Goal: Transaction & Acquisition: Download file/media

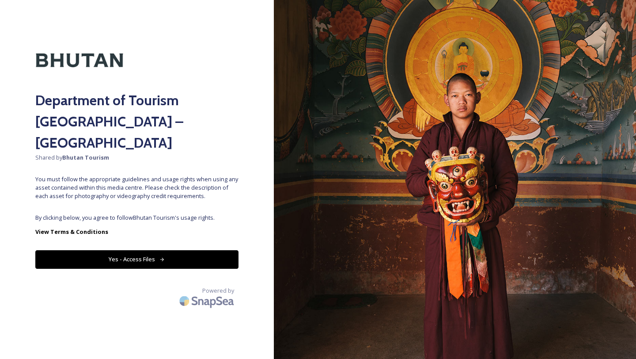
click at [224, 250] on button "Yes - Access Files" at bounding box center [136, 259] width 203 height 18
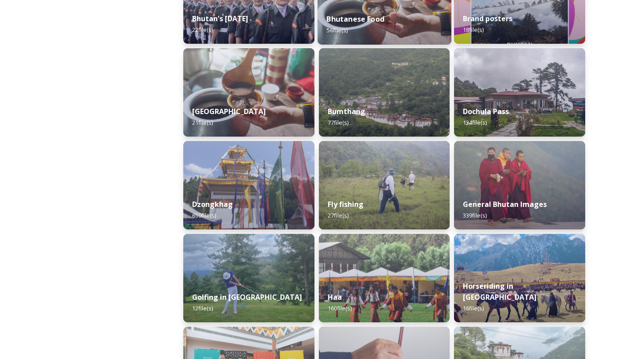
scroll to position [281, 0]
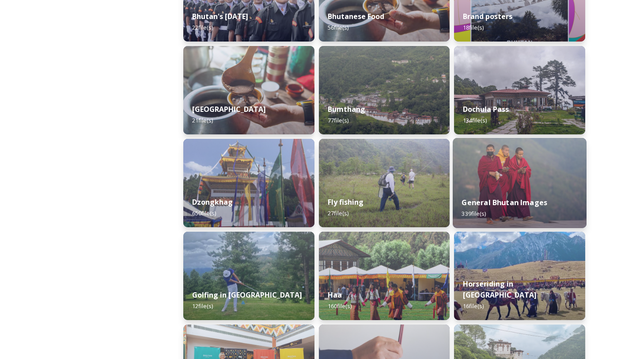
click at [494, 186] on img at bounding box center [520, 183] width 134 height 90
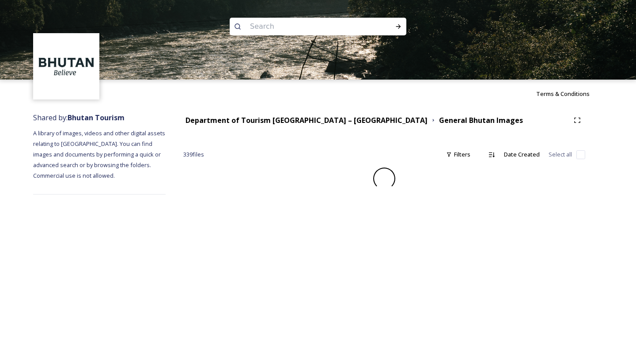
click at [518, 171] on div at bounding box center [384, 178] width 402 height 22
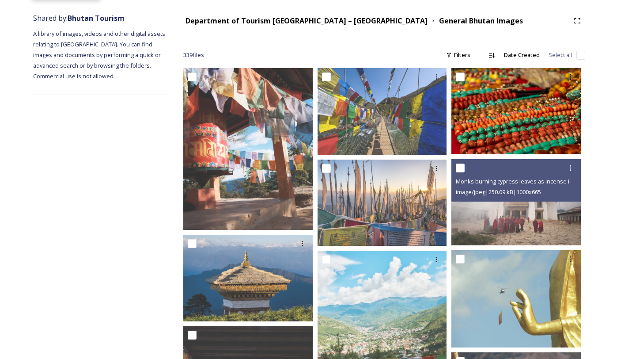
scroll to position [113, 0]
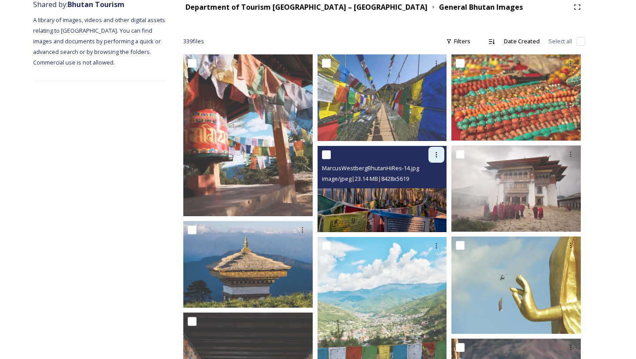
click at [439, 153] on icon at bounding box center [436, 154] width 7 height 7
click at [428, 187] on span "Download" at bounding box center [426, 191] width 27 height 8
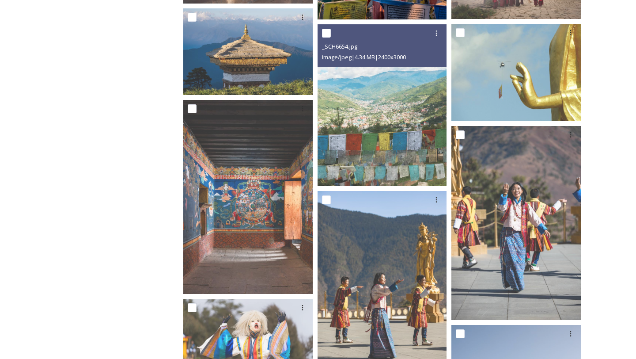
scroll to position [329, 0]
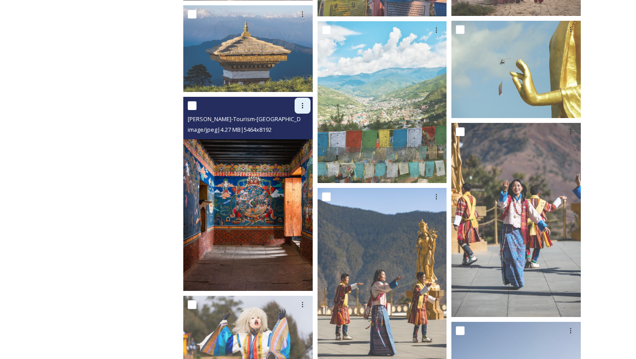
click at [301, 106] on icon at bounding box center [302, 105] width 7 height 7
click at [299, 140] on span "Download" at bounding box center [292, 142] width 27 height 8
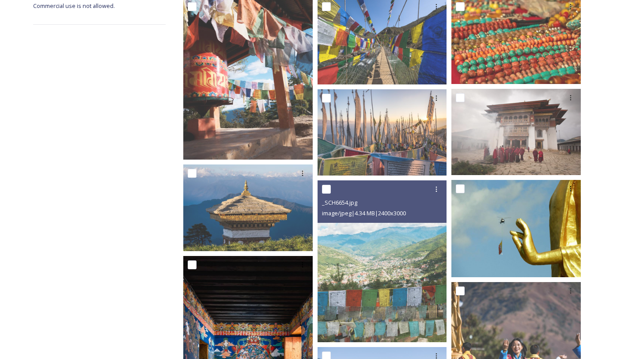
scroll to position [176, 0]
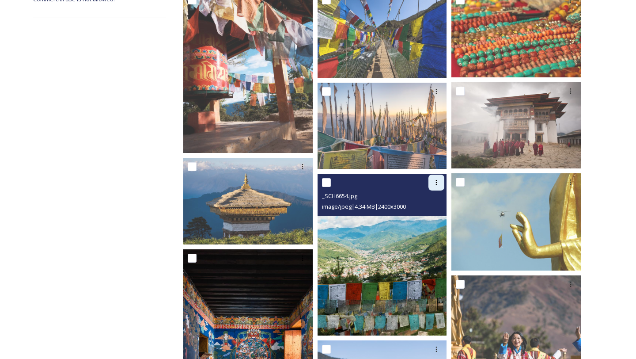
click at [434, 185] on icon at bounding box center [436, 182] width 7 height 7
click at [426, 217] on span "Download" at bounding box center [426, 219] width 27 height 8
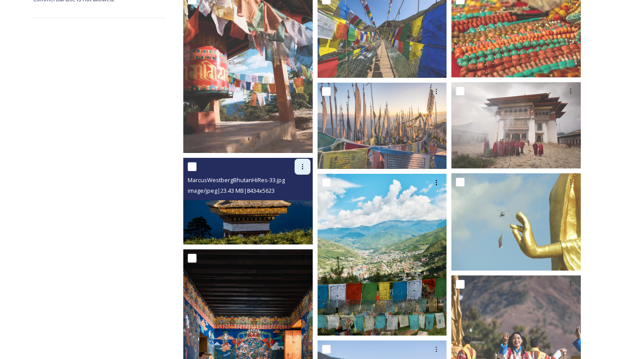
click at [304, 164] on icon at bounding box center [302, 166] width 7 height 7
click at [298, 202] on span "Download" at bounding box center [292, 203] width 27 height 8
click at [304, 165] on icon at bounding box center [302, 166] width 7 height 7
click at [290, 199] on span "Download" at bounding box center [292, 203] width 27 height 8
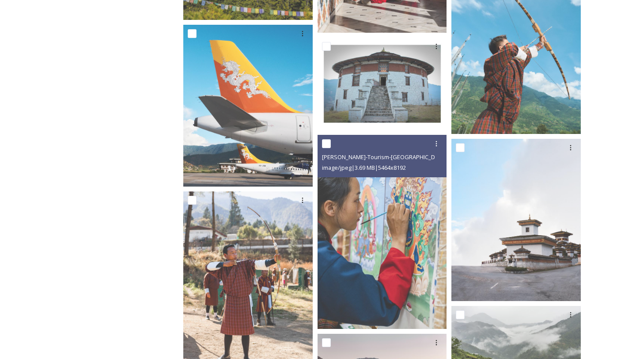
scroll to position [871, 0]
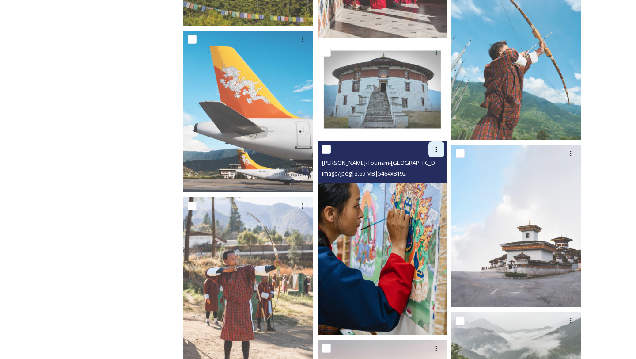
click at [437, 147] on icon at bounding box center [436, 149] width 7 height 7
click at [425, 186] on span "Download" at bounding box center [426, 186] width 27 height 8
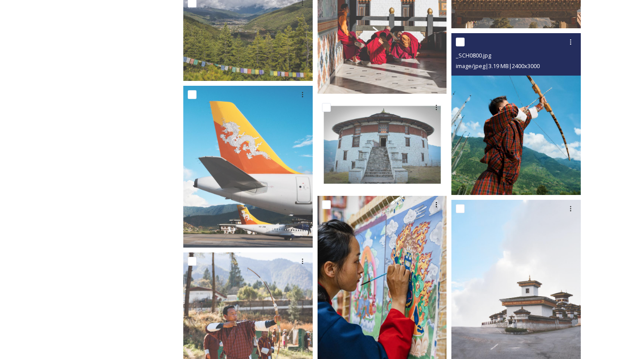
scroll to position [813, 0]
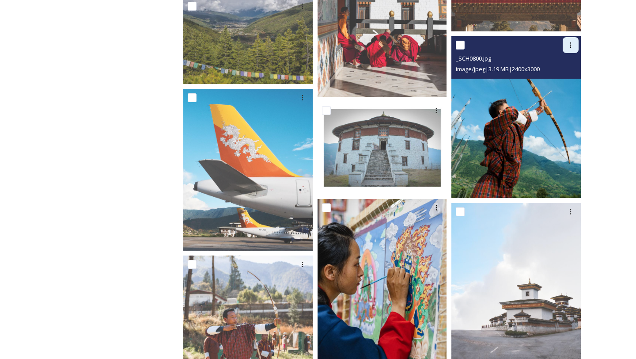
click at [569, 44] on icon at bounding box center [570, 45] width 7 height 7
click at [561, 79] on span "Download" at bounding box center [560, 81] width 27 height 8
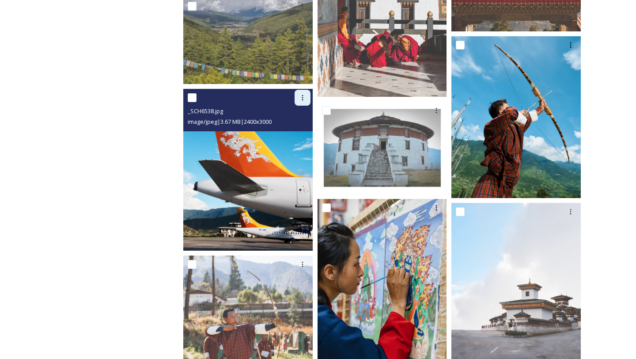
click at [304, 97] on icon at bounding box center [302, 97] width 7 height 7
click at [294, 135] on span "Download" at bounding box center [292, 134] width 27 height 8
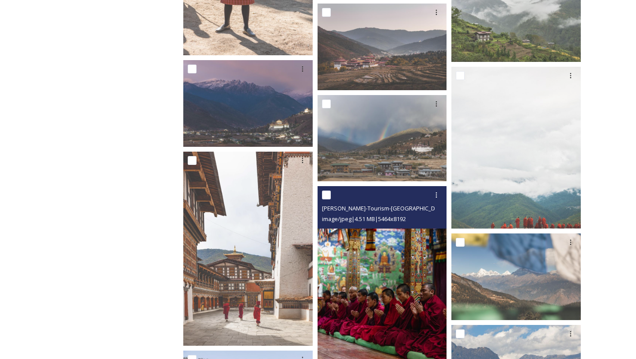
scroll to position [1213, 0]
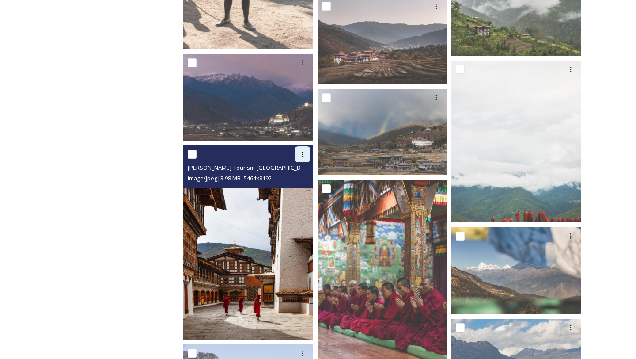
click at [303, 152] on icon at bounding box center [302, 154] width 7 height 7
click at [303, 191] on span "Download" at bounding box center [292, 190] width 27 height 8
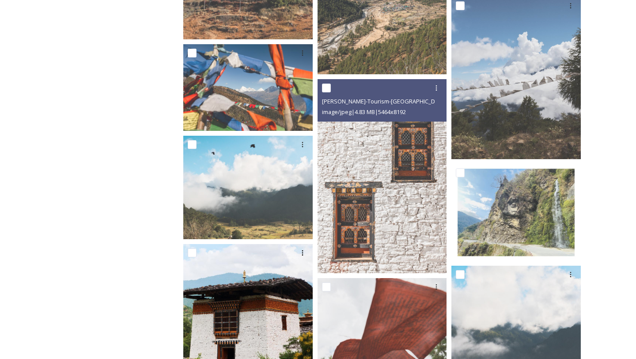
scroll to position [1712, 0]
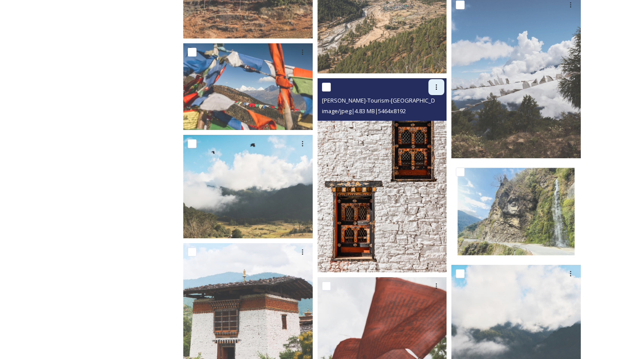
click at [436, 87] on icon at bounding box center [436, 86] width 1 height 5
click at [426, 127] on span "Download" at bounding box center [426, 123] width 27 height 8
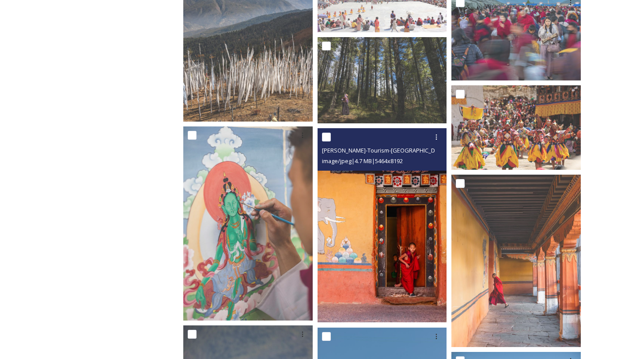
scroll to position [3039, 0]
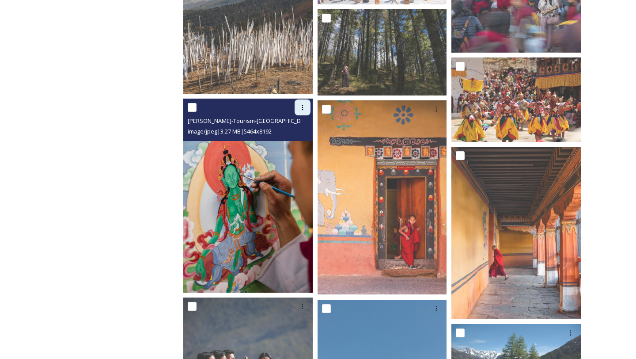
click at [301, 106] on icon at bounding box center [302, 107] width 7 height 7
click at [297, 141] on span "Download" at bounding box center [292, 144] width 27 height 8
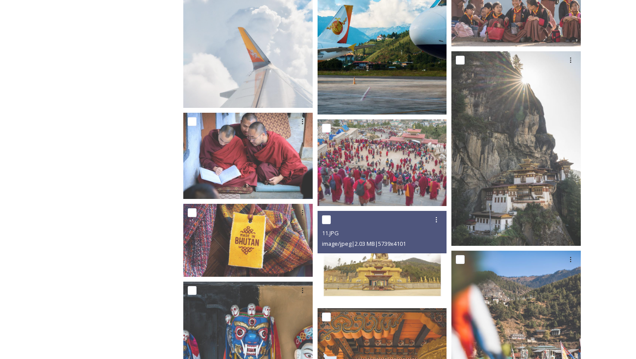
scroll to position [4018, 0]
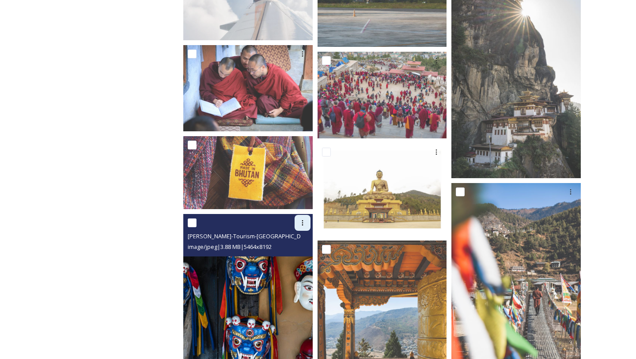
click at [303, 222] on icon at bounding box center [302, 222] width 7 height 7
click at [293, 257] on span "Download" at bounding box center [292, 259] width 27 height 8
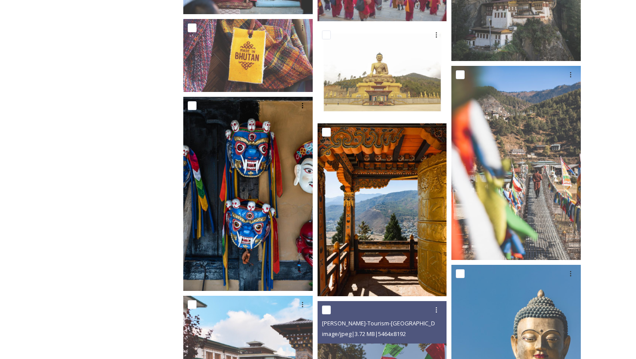
scroll to position [4145, 0]
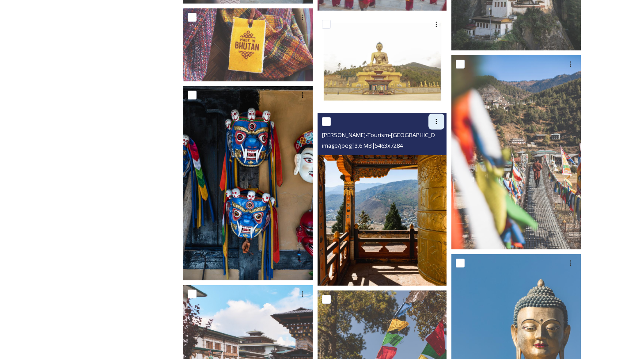
click at [436, 119] on icon at bounding box center [436, 121] width 1 height 5
click at [430, 156] on span "Download" at bounding box center [426, 158] width 27 height 8
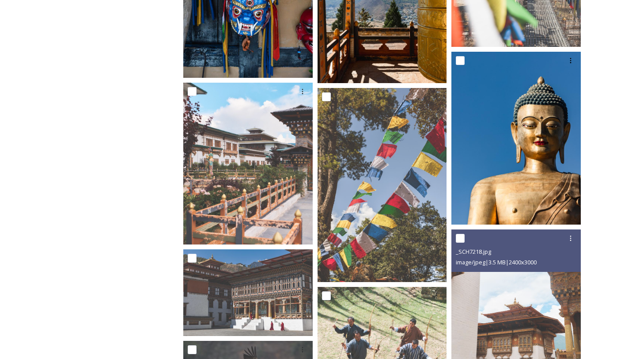
scroll to position [4358, 0]
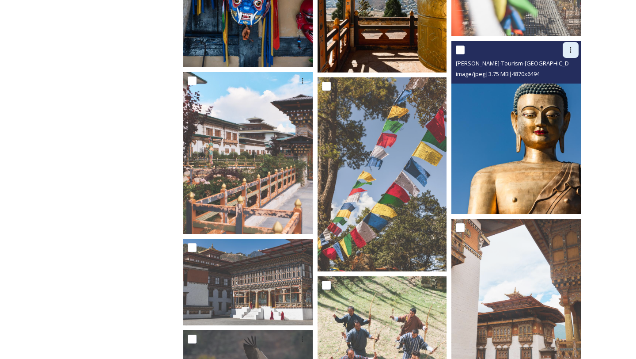
click at [569, 52] on icon at bounding box center [570, 49] width 7 height 7
click at [548, 92] on div "Download" at bounding box center [560, 86] width 36 height 17
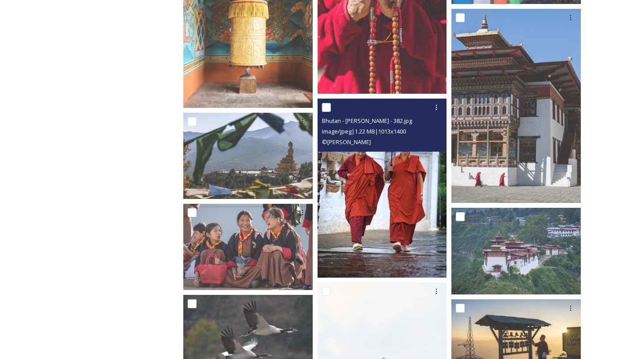
scroll to position [5277, 0]
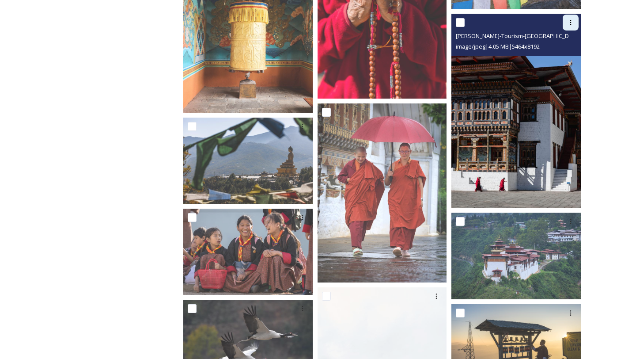
click at [571, 23] on icon at bounding box center [570, 22] width 7 height 7
click at [552, 59] on span "Download" at bounding box center [560, 59] width 27 height 8
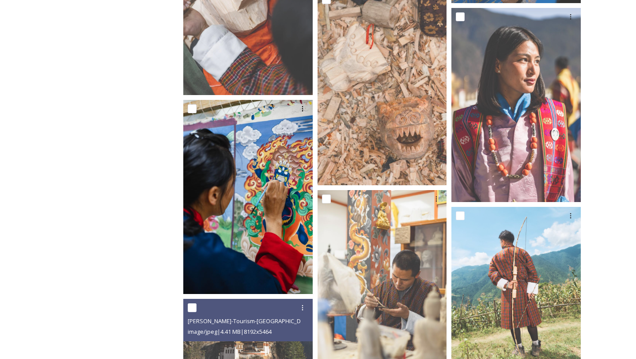
scroll to position [6817, 0]
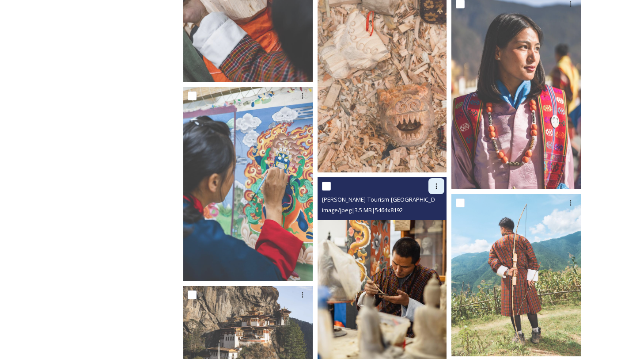
click at [438, 186] on icon at bounding box center [436, 185] width 7 height 7
click at [429, 220] on span "Download" at bounding box center [426, 222] width 27 height 8
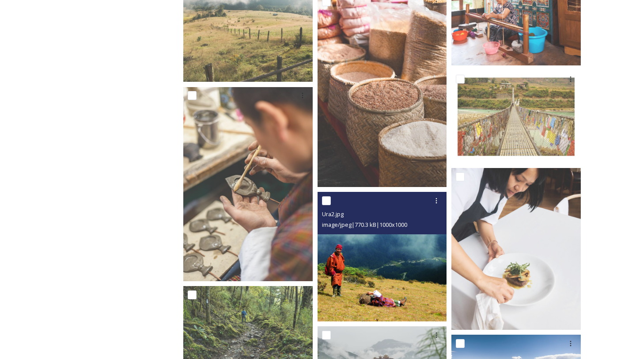
scroll to position [7981, 0]
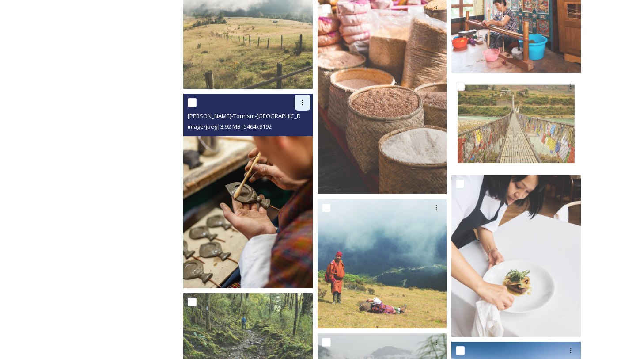
click at [304, 101] on icon at bounding box center [302, 102] width 7 height 7
click at [295, 135] on span "Download" at bounding box center [292, 139] width 27 height 8
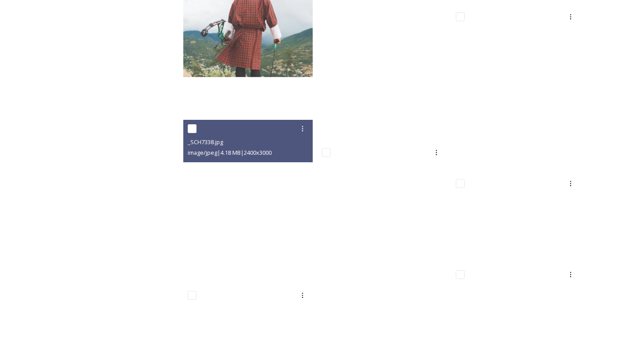
scroll to position [15911, 0]
